Goal: Task Accomplishment & Management: Use online tool/utility

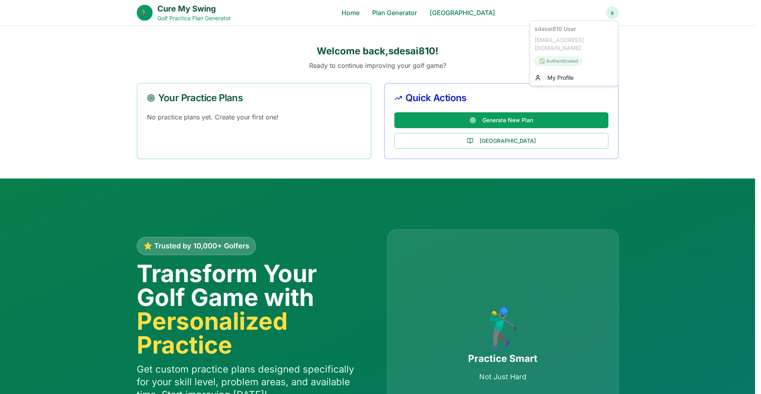
click at [574, 71] on link "My Profile" at bounding box center [574, 77] width 85 height 13
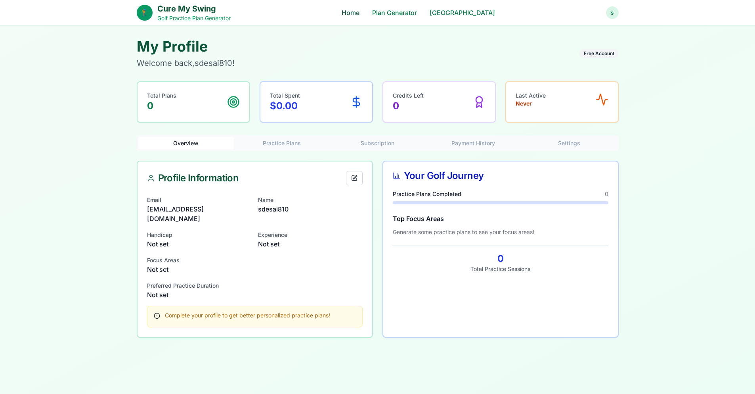
click at [360, 9] on link "Home" at bounding box center [351, 13] width 18 height 10
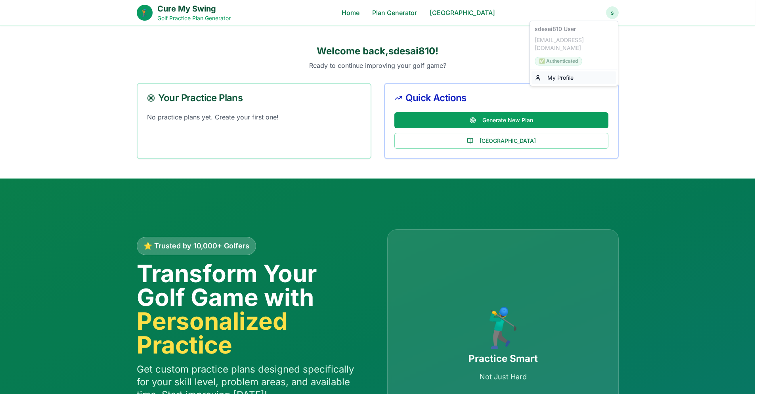
click at [561, 71] on link "My Profile" at bounding box center [574, 77] width 85 height 13
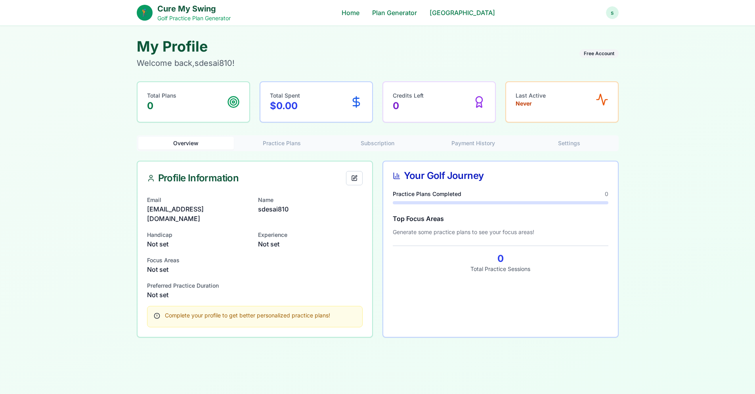
click at [287, 142] on button "Practice Plans" at bounding box center [282, 143] width 96 height 13
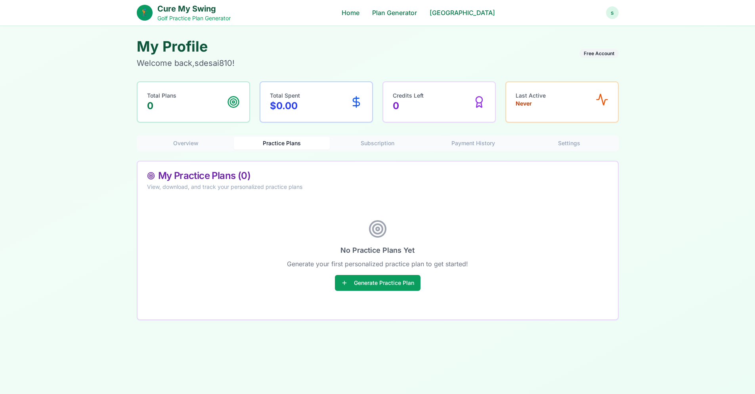
click at [360, 141] on button "Subscription" at bounding box center [378, 143] width 96 height 13
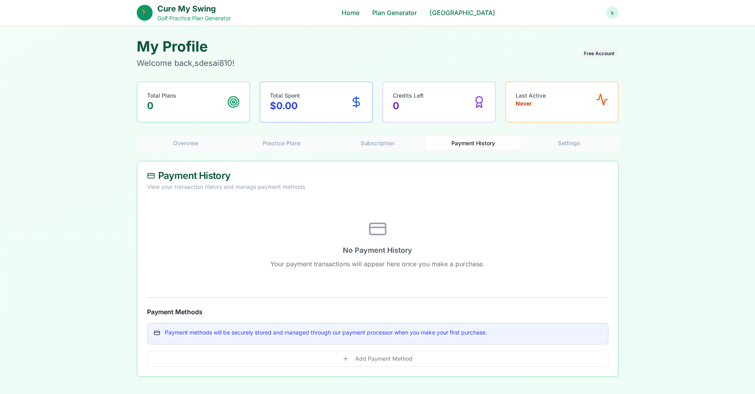
click at [477, 143] on button "Payment History" at bounding box center [473, 143] width 96 height 13
click at [549, 140] on button "Settings" at bounding box center [569, 143] width 96 height 13
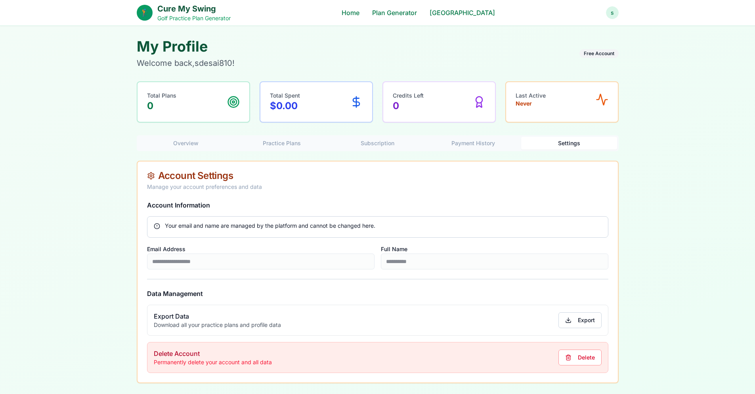
click at [188, 143] on button "Overview" at bounding box center [186, 143] width 96 height 13
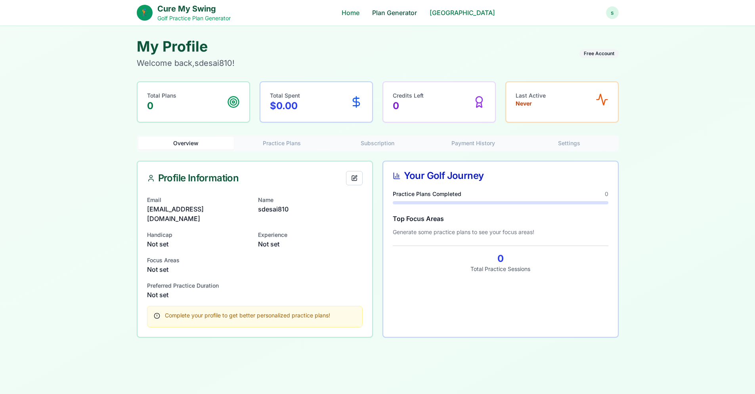
click at [397, 11] on link "Plan Generator" at bounding box center [394, 13] width 45 height 10
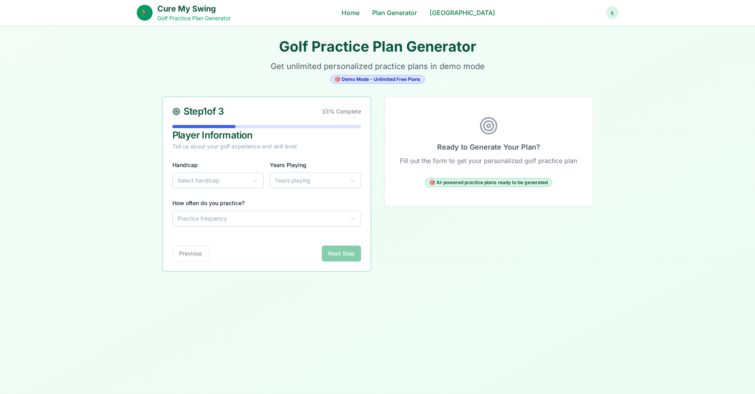
click at [216, 186] on html "**********" at bounding box center [377, 297] width 755 height 595
click at [224, 173] on div "**********" at bounding box center [217, 174] width 91 height 29
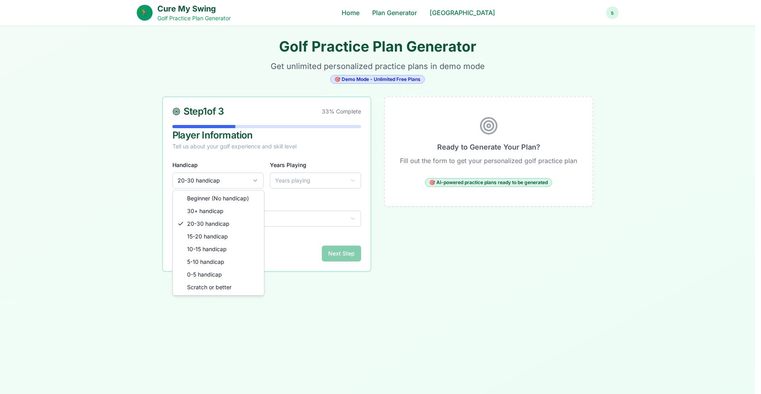
click at [224, 180] on html "**********" at bounding box center [380, 297] width 761 height 595
select select "****"
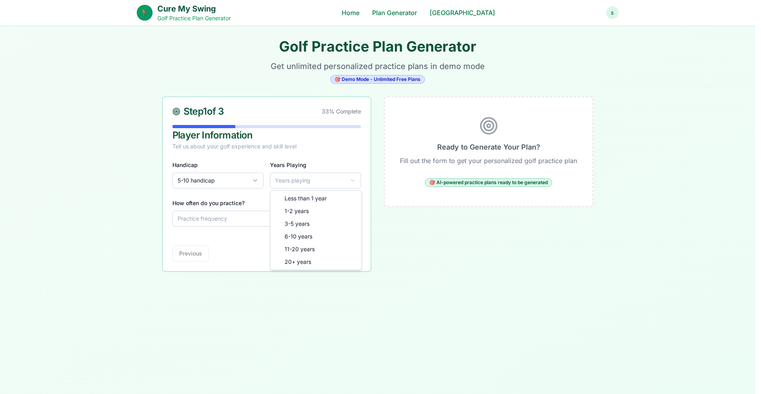
click at [297, 175] on html "**********" at bounding box center [380, 297] width 761 height 595
select select "***"
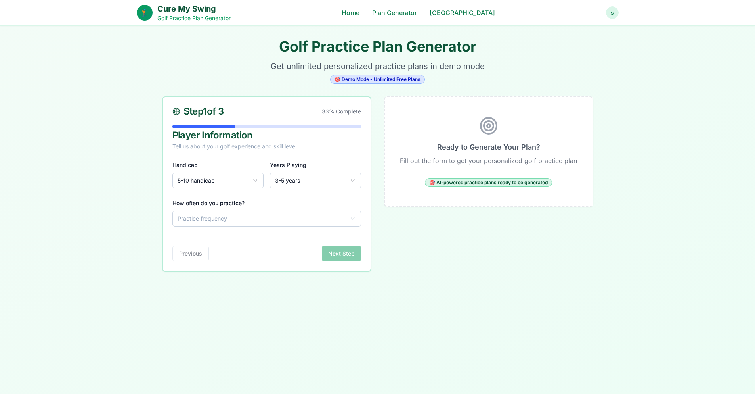
click at [258, 220] on html "**********" at bounding box center [377, 297] width 755 height 595
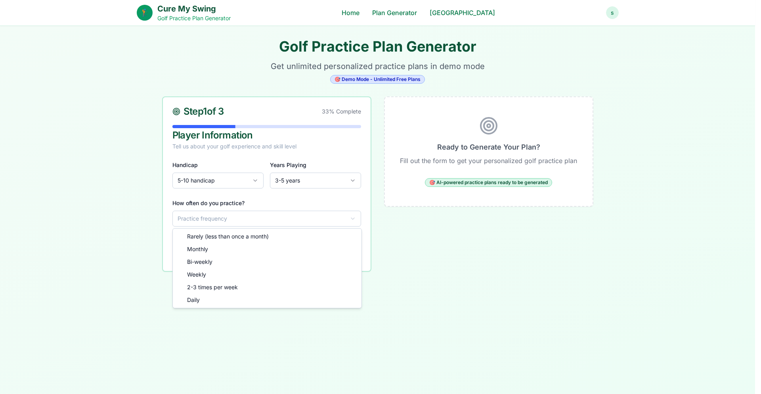
select select "*******"
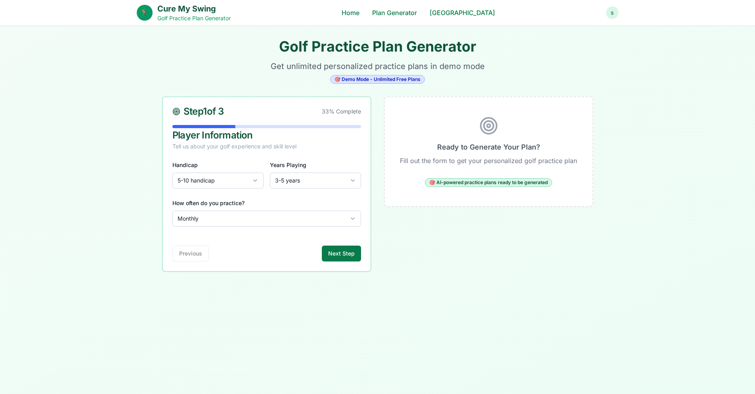
click at [324, 251] on button "Next Step" at bounding box center [341, 253] width 39 height 16
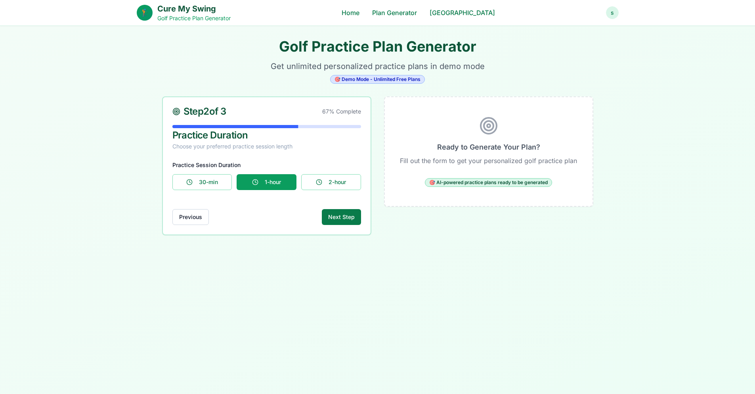
click at [331, 215] on button "Next Step" at bounding box center [341, 217] width 39 height 16
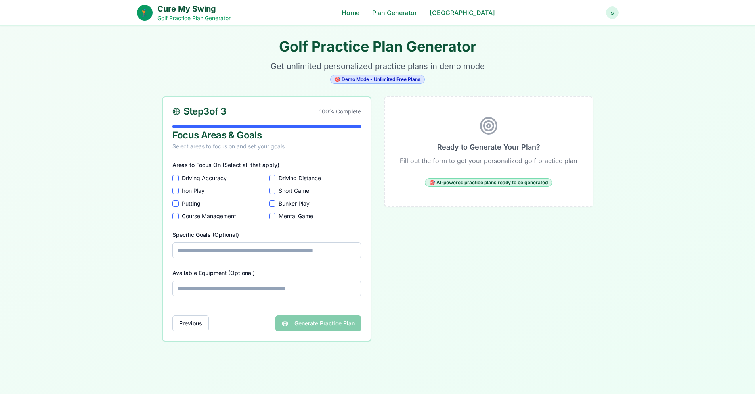
click at [176, 175] on Accuracy "Driving Accuracy" at bounding box center [175, 178] width 6 height 6
click at [272, 189] on Game "Short Game" at bounding box center [272, 191] width 6 height 6
click at [175, 203] on button "Putting" at bounding box center [175, 203] width 6 height 6
click at [176, 191] on Play "Iron Play" at bounding box center [175, 191] width 6 height 6
click at [233, 255] on input "Specific Goals (Optional)" at bounding box center [266, 250] width 189 height 16
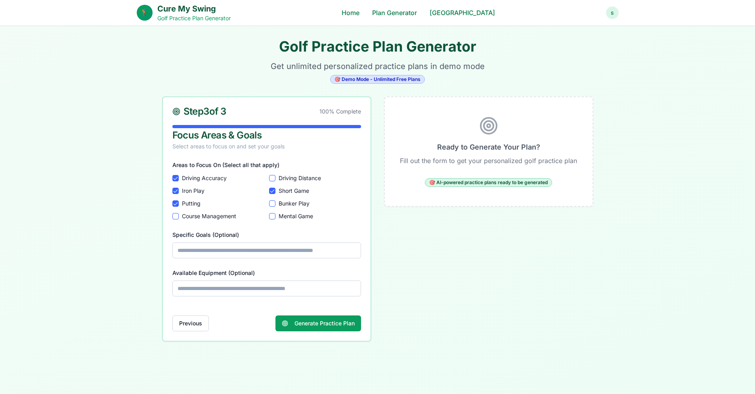
type input "**********"
click at [243, 291] on input "Available Equipment (Optional)" at bounding box center [266, 288] width 189 height 16
type input "**********"
click at [297, 323] on button "Generate Practice Plan" at bounding box center [319, 323] width 86 height 16
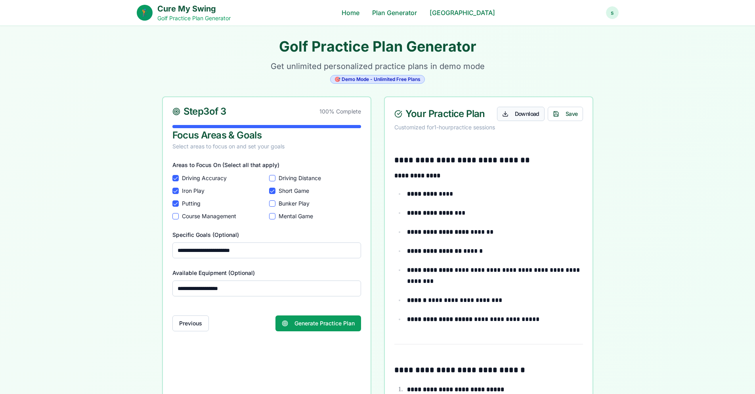
click at [511, 115] on button "Download" at bounding box center [521, 114] width 48 height 14
click at [561, 114] on button "Save" at bounding box center [565, 114] width 35 height 14
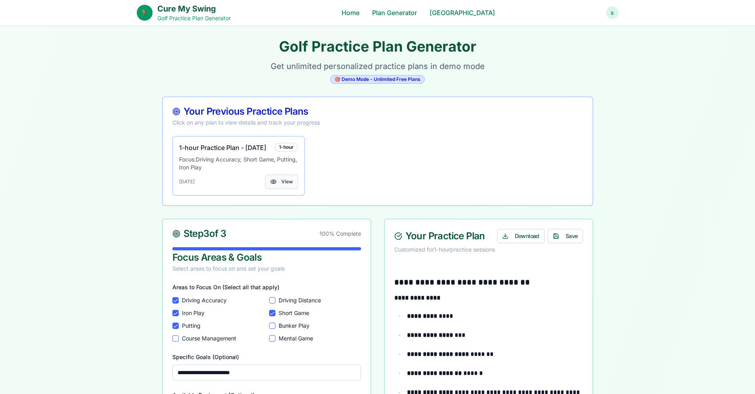
click at [286, 188] on button "View" at bounding box center [281, 181] width 33 height 14
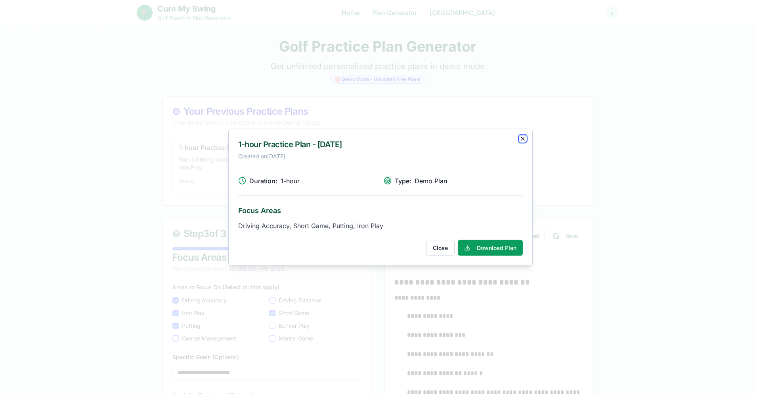
click at [522, 139] on icon "button" at bounding box center [523, 138] width 6 height 6
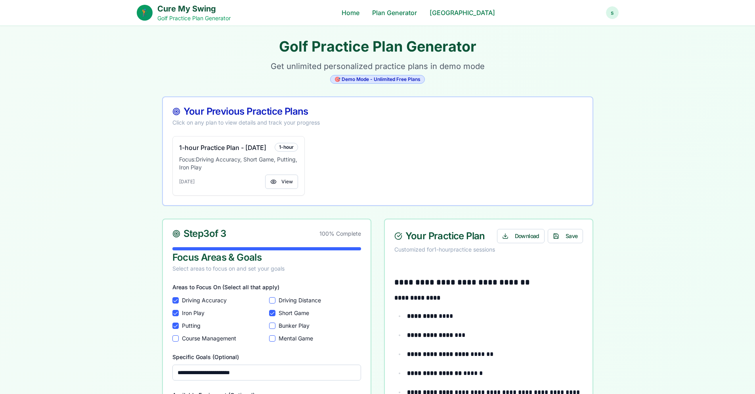
click at [609, 19] on div "s" at bounding box center [612, 12] width 13 height 13
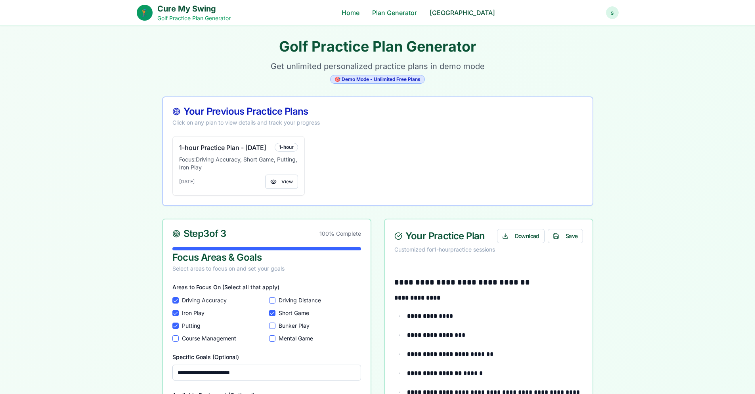
click at [453, 13] on link "[GEOGRAPHIC_DATA]" at bounding box center [462, 13] width 65 height 10
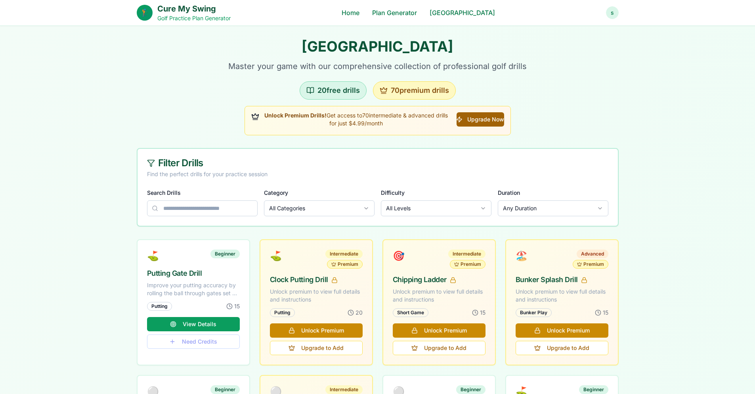
click at [469, 116] on button "Upgrade Now" at bounding box center [480, 119] width 47 height 14
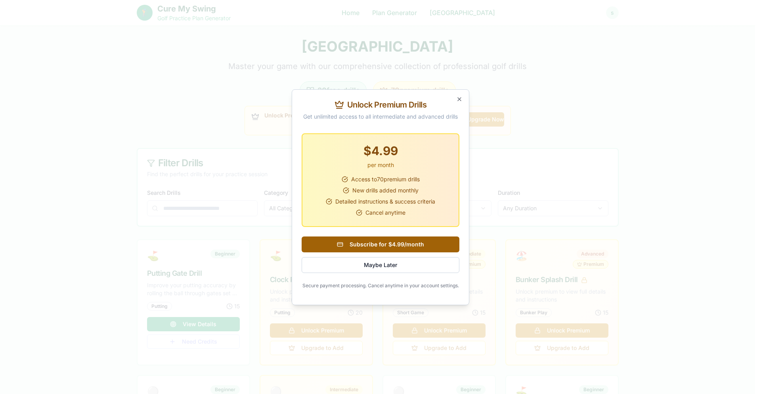
click at [365, 244] on button "Subscribe for $4.99/month" at bounding box center [381, 244] width 158 height 16
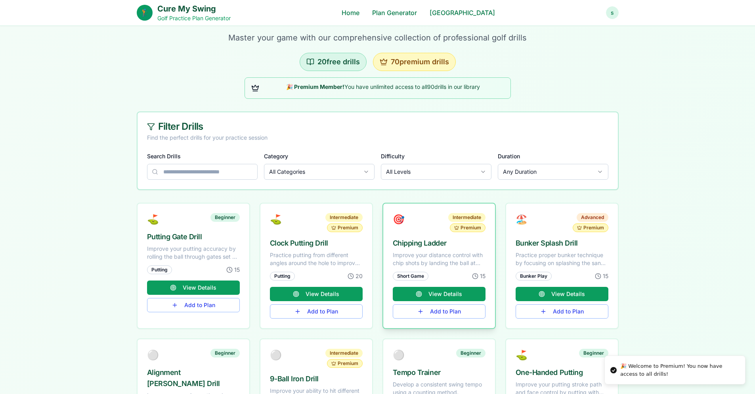
scroll to position [79, 0]
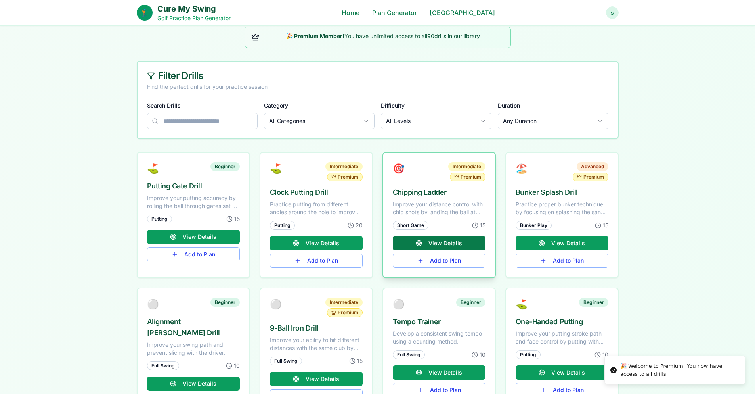
click at [442, 244] on button "View Details" at bounding box center [439, 243] width 93 height 14
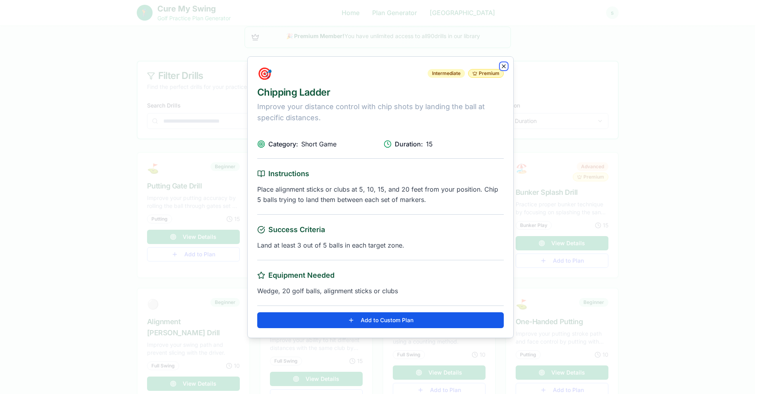
click at [504, 65] on icon "button" at bounding box center [504, 66] width 6 height 6
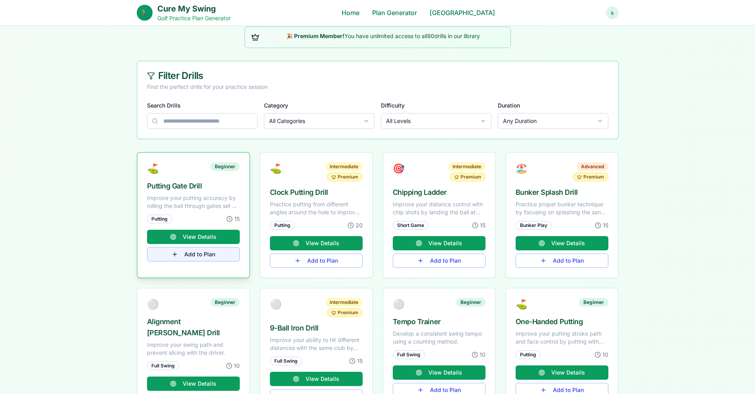
click at [229, 254] on button "Add to Plan" at bounding box center [193, 254] width 93 height 14
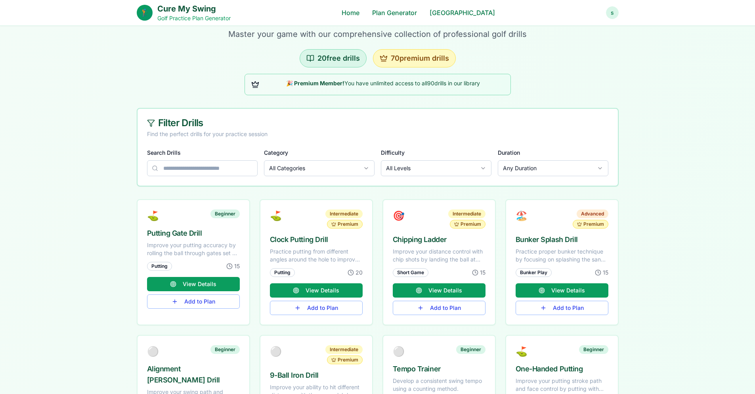
scroll to position [0, 0]
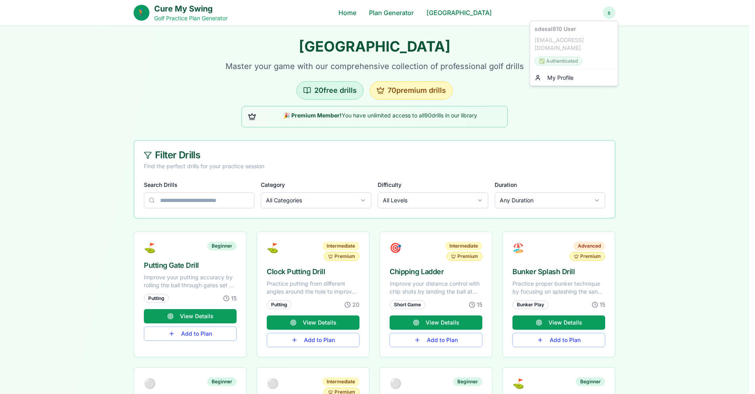
click at [562, 71] on link "My Profile" at bounding box center [574, 77] width 85 height 13
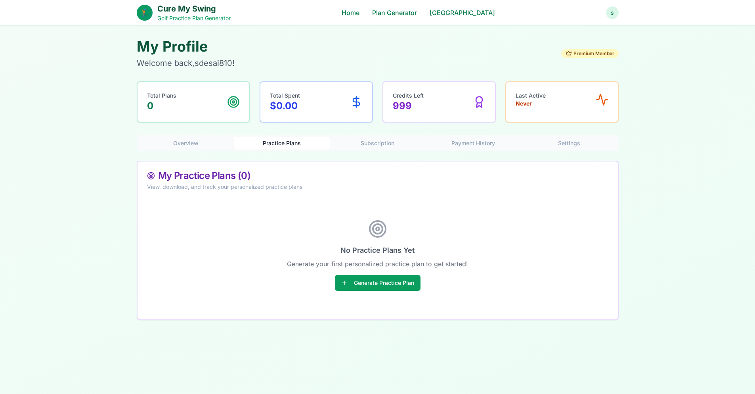
click at [303, 145] on button "Practice Plans" at bounding box center [282, 143] width 96 height 13
click at [324, 208] on div "No Practice Plans Yet Generate your first personalized practice plan to get sta…" at bounding box center [377, 254] width 461 height 109
click at [282, 139] on button "Practice Plans" at bounding box center [282, 143] width 96 height 13
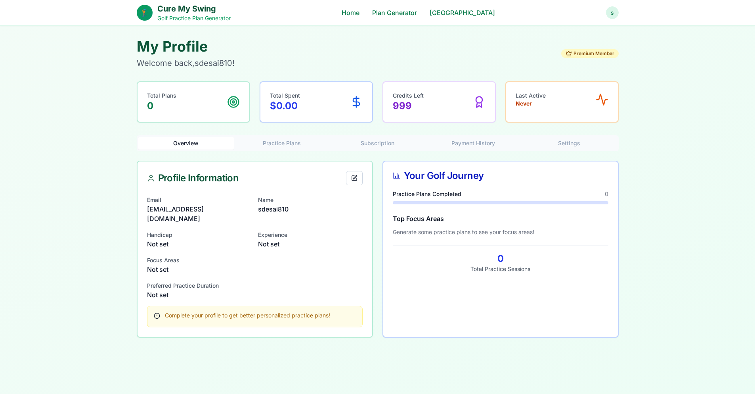
click at [196, 142] on button "Overview" at bounding box center [186, 143] width 96 height 13
click at [279, 141] on button "Practice Plans" at bounding box center [282, 143] width 96 height 13
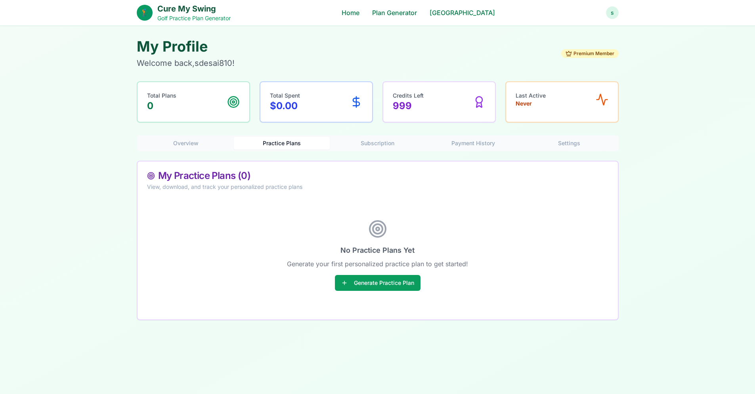
click at [388, 142] on button "Subscription" at bounding box center [378, 143] width 96 height 13
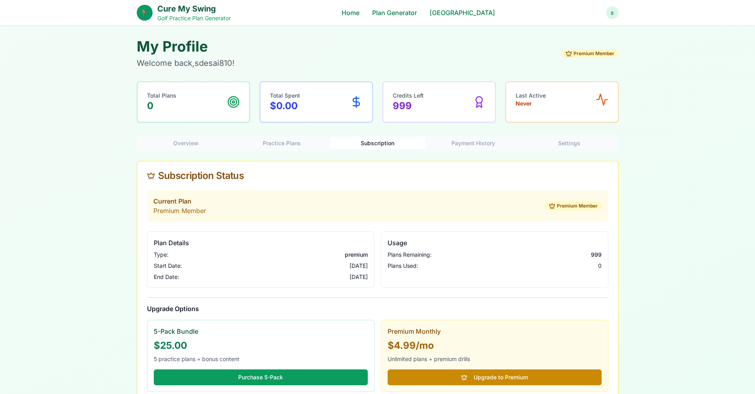
click at [286, 140] on button "Practice Plans" at bounding box center [282, 143] width 96 height 13
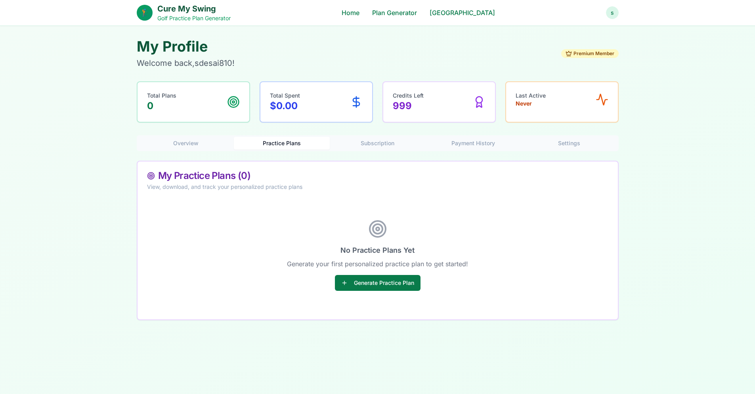
click at [354, 284] on button "Generate Practice Plan" at bounding box center [378, 283] width 86 height 16
click at [365, 191] on div "My Practice Plans ( 0 ) View, download, and track your personalized practice pl…" at bounding box center [378, 180] width 480 height 39
click at [197, 141] on button "Overview" at bounding box center [186, 143] width 96 height 13
click at [285, 142] on button "Practice Plans" at bounding box center [282, 143] width 96 height 13
click at [412, 14] on link "Plan Generator" at bounding box center [394, 13] width 45 height 10
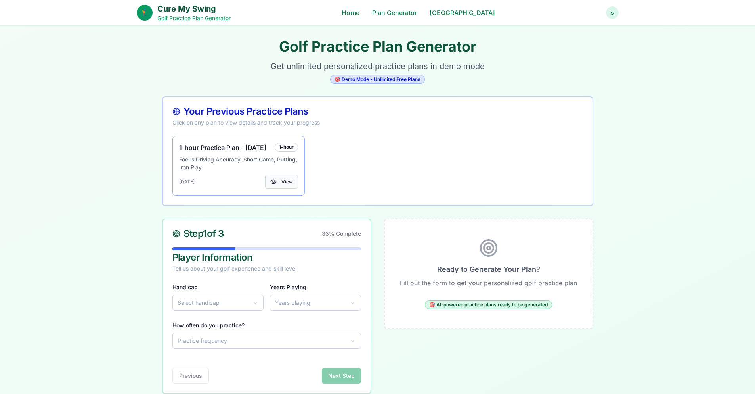
click at [282, 183] on button "View" at bounding box center [281, 181] width 33 height 14
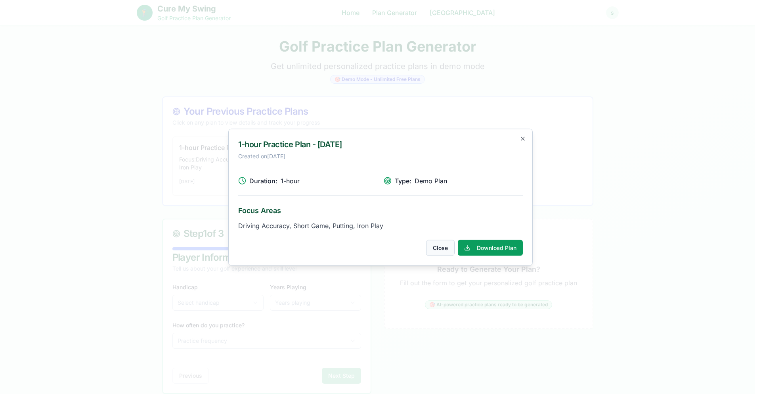
click at [436, 247] on button "Close" at bounding box center [440, 247] width 29 height 16
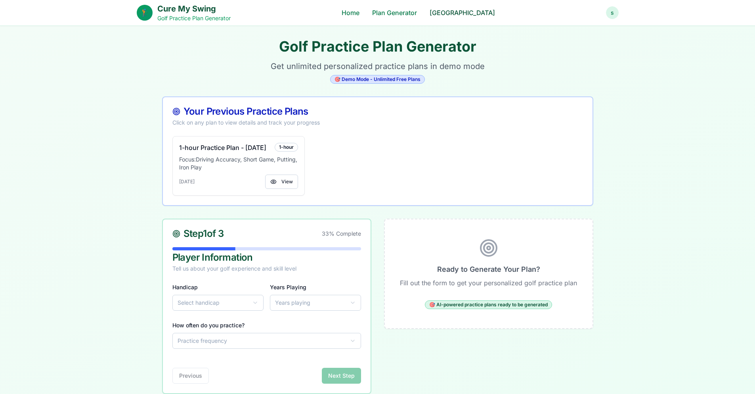
click at [467, 13] on link "[GEOGRAPHIC_DATA]" at bounding box center [462, 13] width 65 height 10
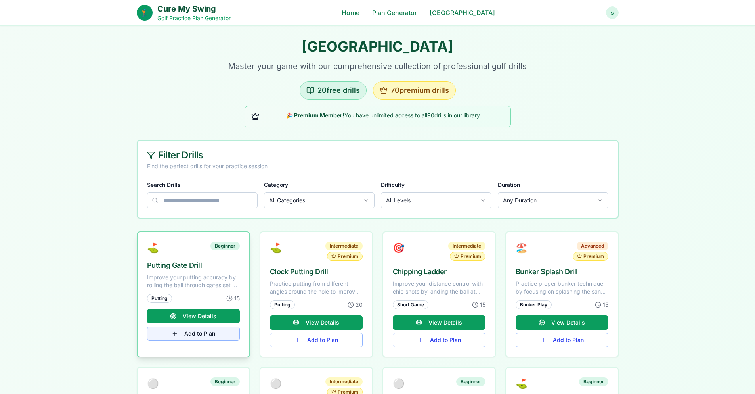
click at [224, 334] on button "Add to Plan" at bounding box center [193, 333] width 93 height 14
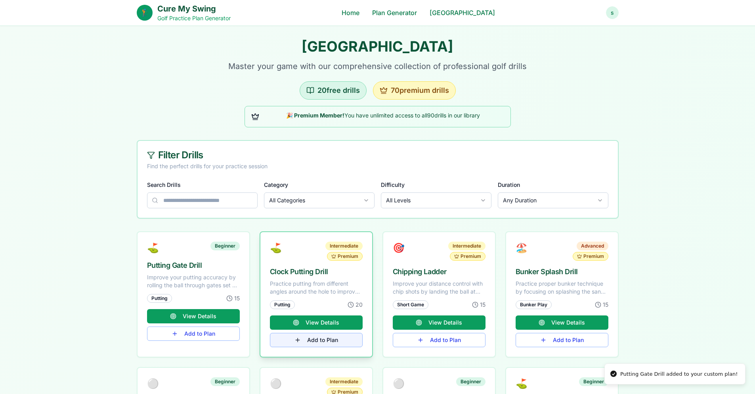
click at [306, 342] on button "Add to Plan" at bounding box center [316, 340] width 93 height 14
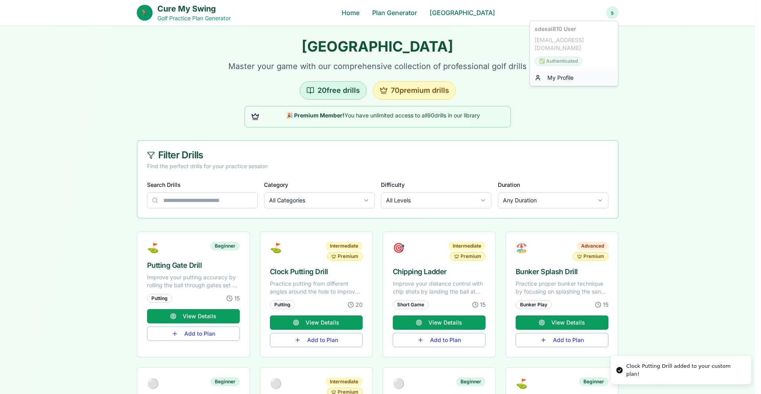
click at [568, 73] on link "My Profile" at bounding box center [574, 77] width 85 height 13
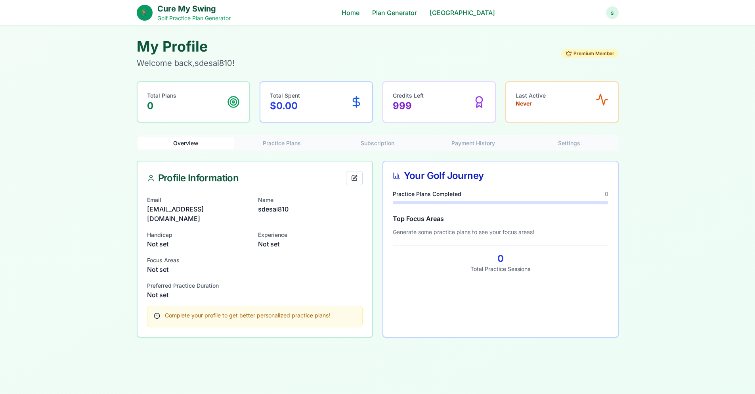
click at [267, 148] on button "Practice Plans" at bounding box center [282, 143] width 96 height 13
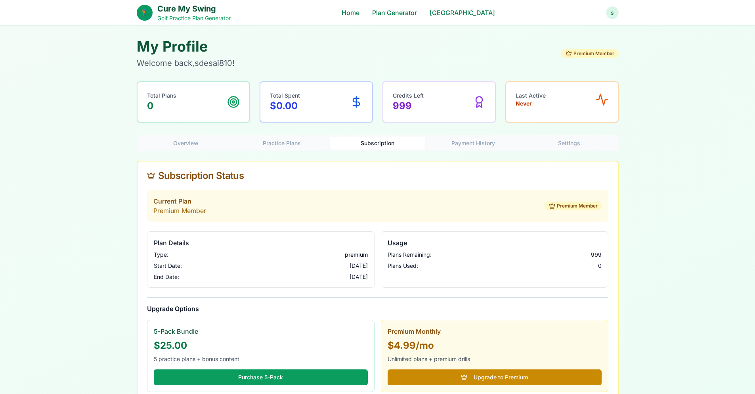
click at [387, 146] on button "Subscription" at bounding box center [378, 143] width 96 height 13
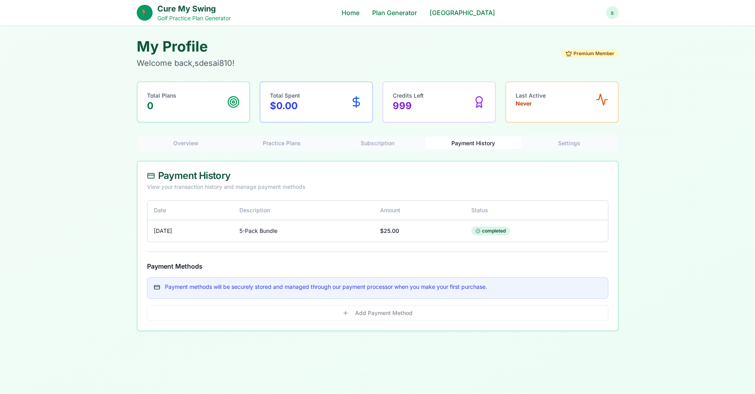
click at [456, 142] on button "Payment History" at bounding box center [473, 143] width 96 height 13
click at [557, 144] on button "Settings" at bounding box center [569, 143] width 96 height 13
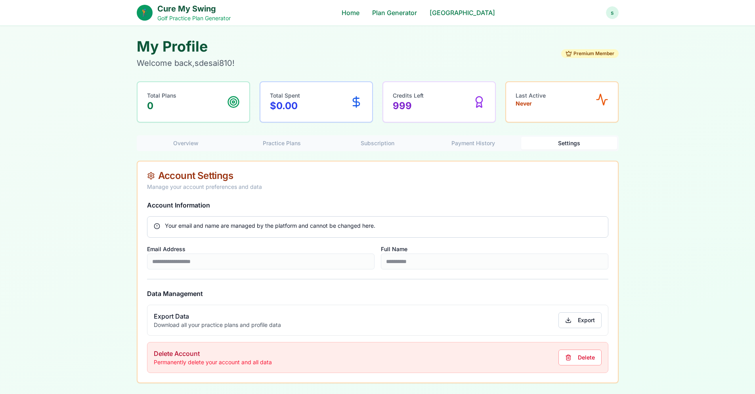
click at [464, 144] on button "Payment History" at bounding box center [473, 143] width 96 height 13
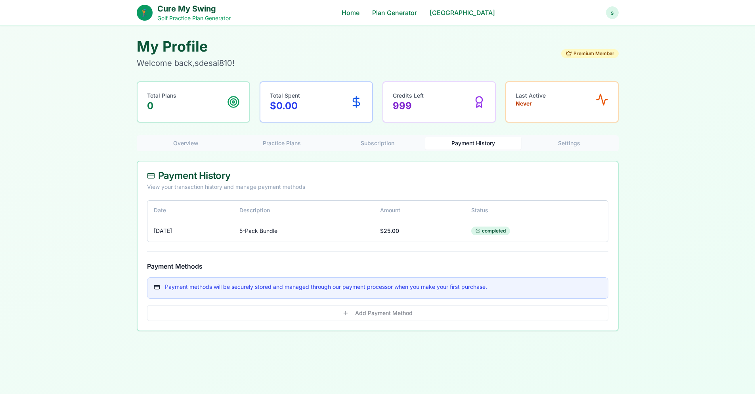
click at [357, 315] on div "Payment methods will be securely stored and managed through our payment process…" at bounding box center [377, 299] width 461 height 44
click at [559, 143] on button "Settings" at bounding box center [569, 143] width 96 height 13
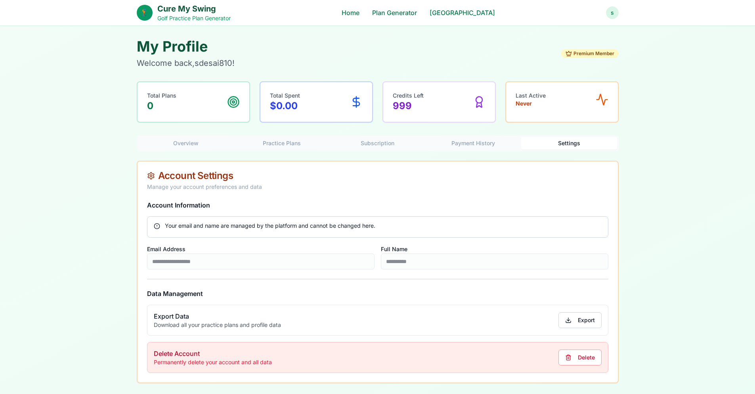
click at [174, 135] on div "**********" at bounding box center [377, 210] width 507 height 345
click at [185, 144] on button "Overview" at bounding box center [186, 143] width 96 height 13
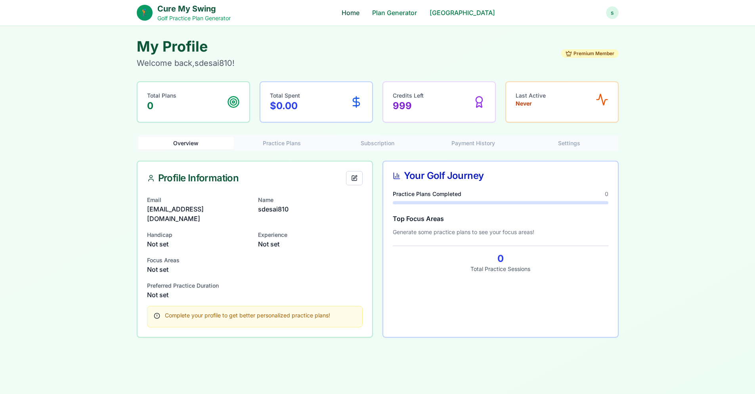
click at [360, 13] on link "Home" at bounding box center [351, 13] width 18 height 10
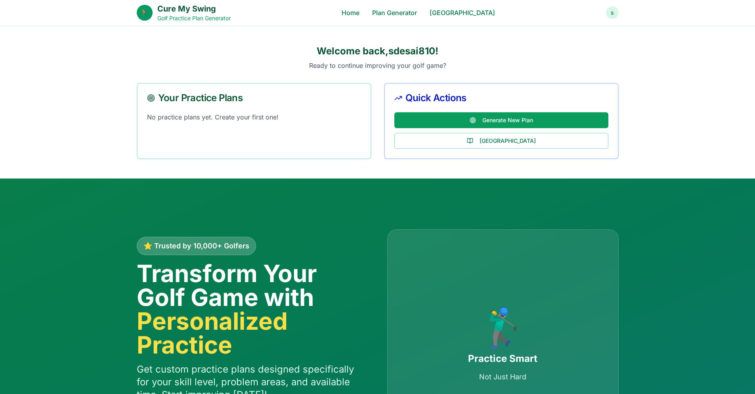
click at [348, 132] on div "Your Practice Plans No practice plans yet. Create your first one!" at bounding box center [254, 121] width 235 height 76
click at [360, 14] on link "Home" at bounding box center [351, 13] width 18 height 10
